Goal: Check status: Check status

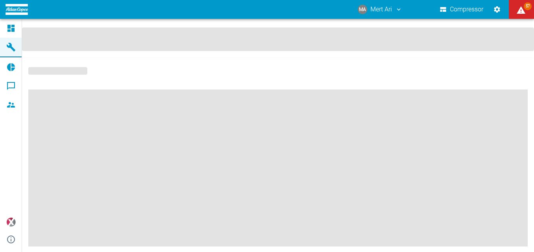
scroll to position [79, 0]
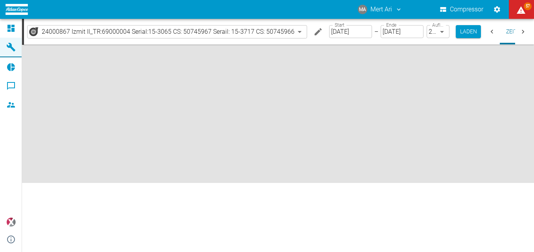
type input "2min"
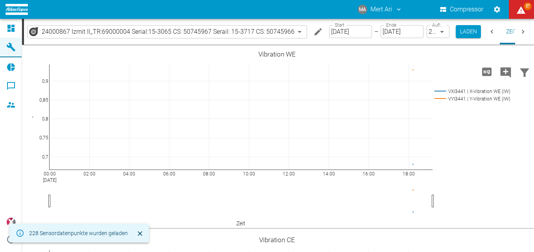
scroll to position [0, 23]
